Goal: Task Accomplishment & Management: Use online tool/utility

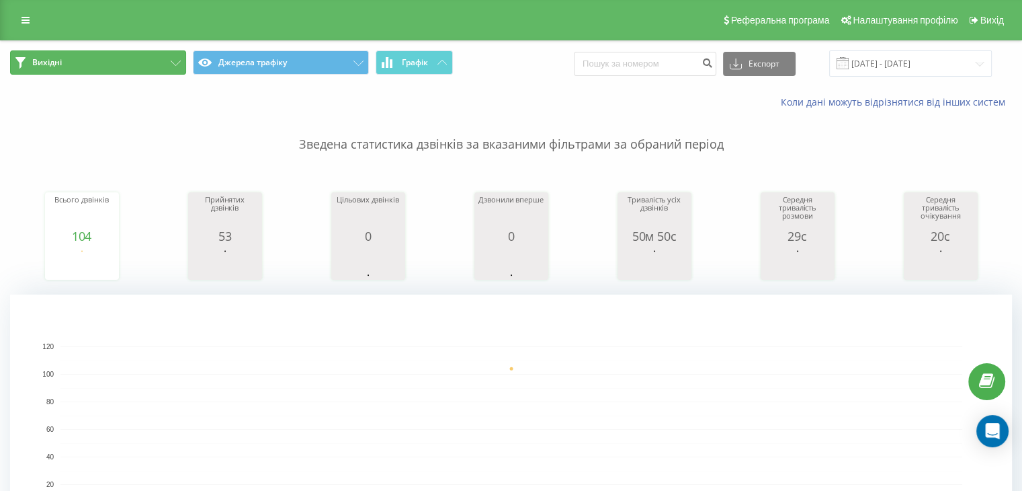
click at [165, 63] on button "Вихідні" at bounding box center [98, 62] width 176 height 24
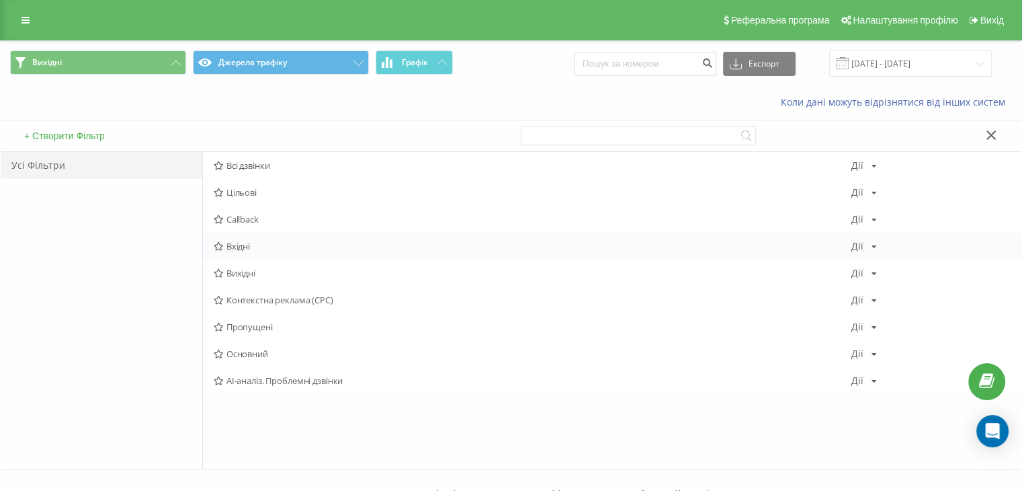
click at [266, 248] on span "Вхідні" at bounding box center [533, 245] width 638 height 9
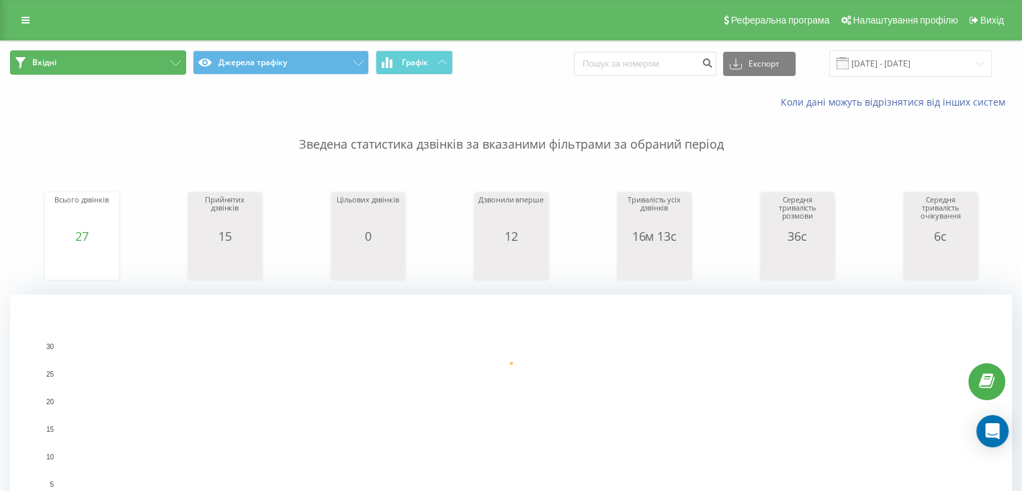
click at [181, 60] on button "Вхідні" at bounding box center [98, 62] width 176 height 24
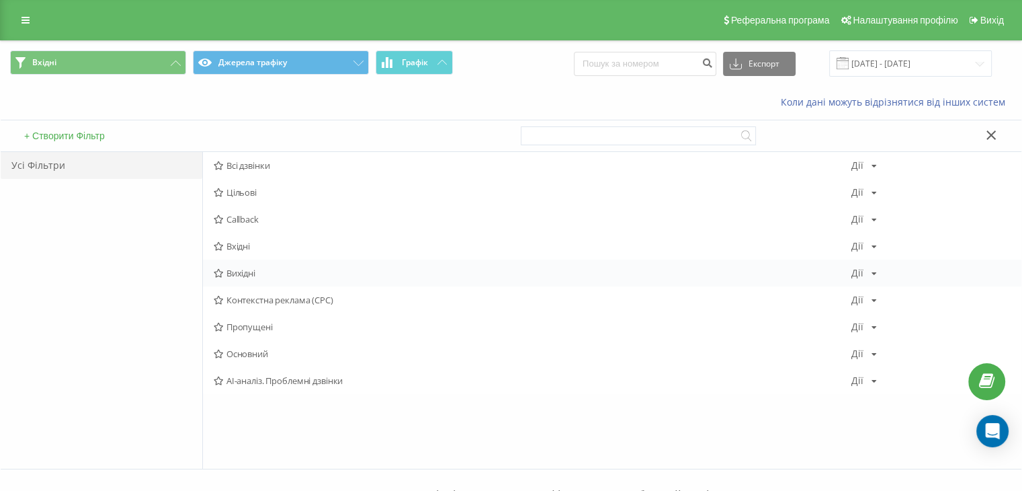
click at [258, 270] on span "Вихідні" at bounding box center [533, 272] width 638 height 9
